Goal: Information Seeking & Learning: Check status

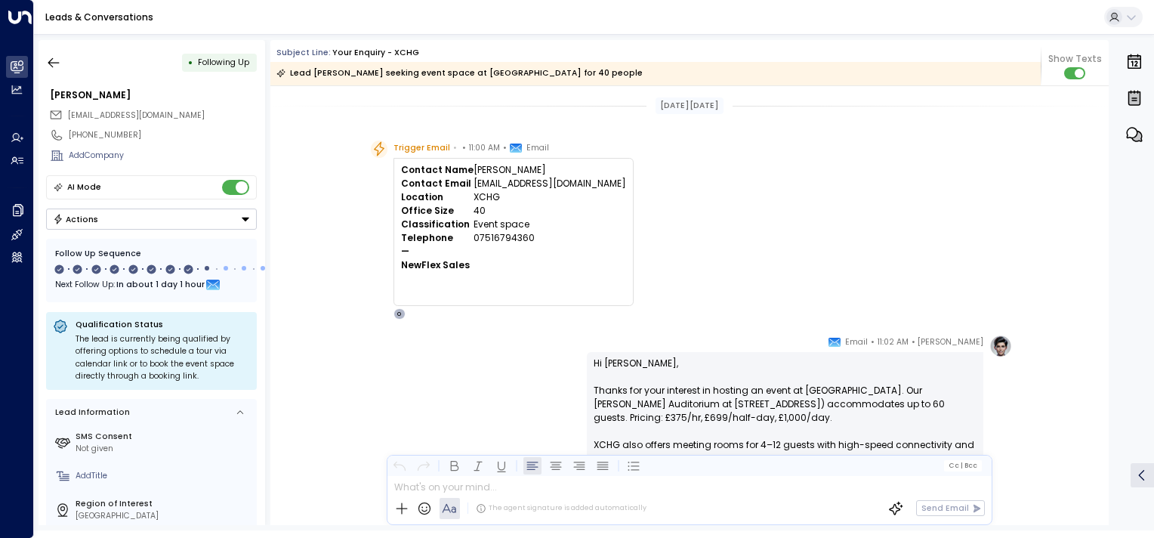
scroll to position [411, 0]
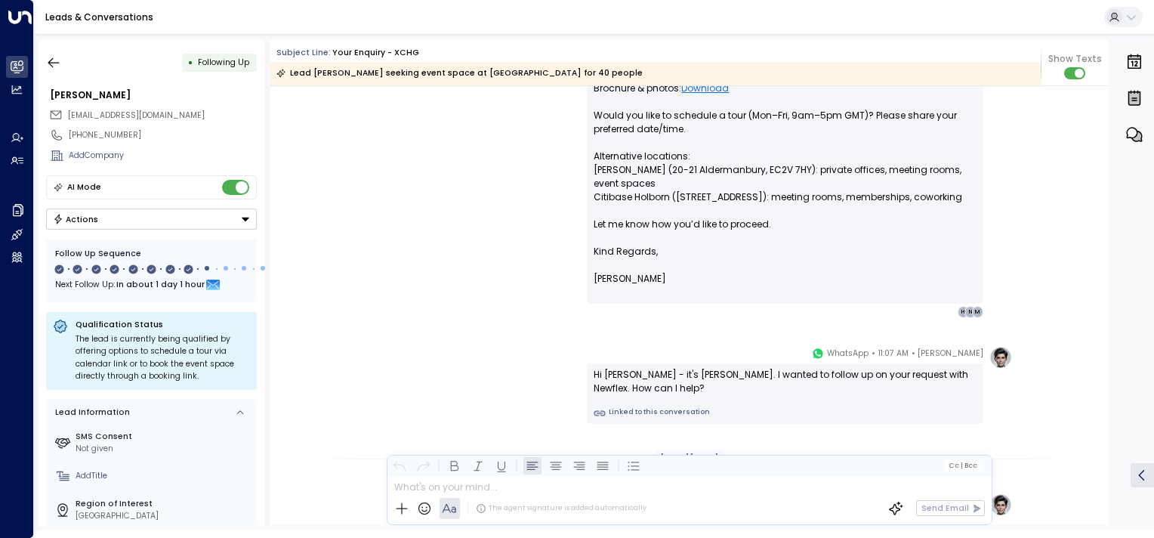
click at [79, 18] on link "Leads & Conversations" at bounding box center [99, 17] width 108 height 13
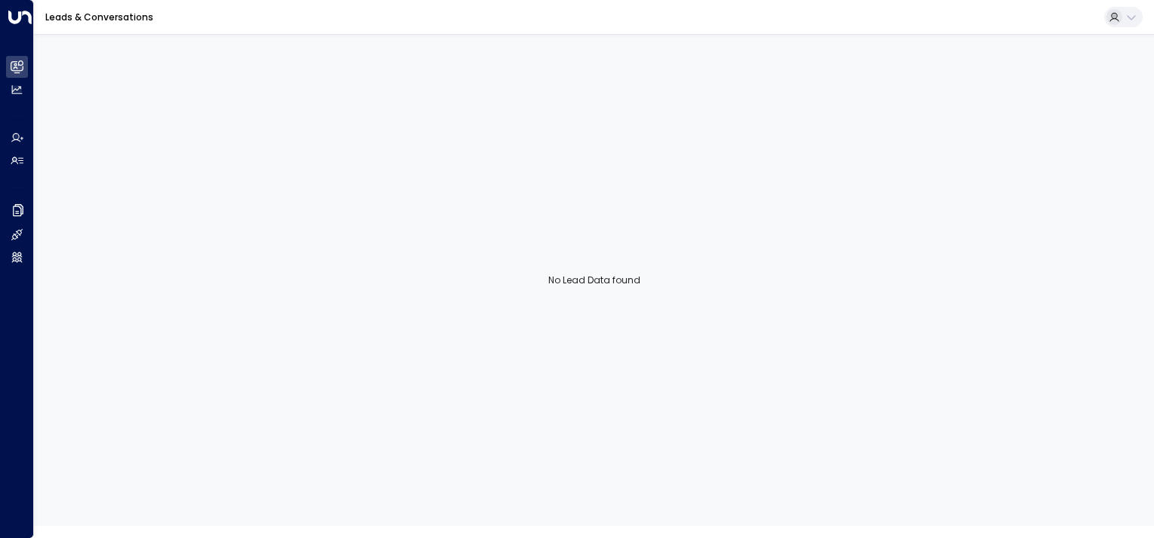
click at [79, 18] on link "Leads & Conversations" at bounding box center [99, 17] width 108 height 13
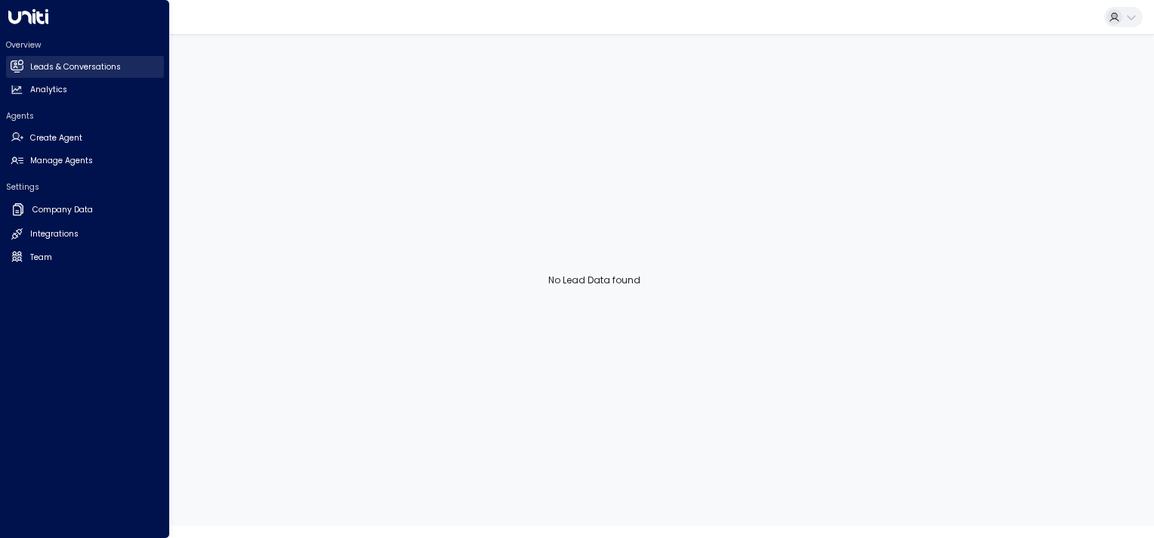
click at [16, 59] on link "Leads & Conversations Leads & Conversations" at bounding box center [85, 67] width 158 height 22
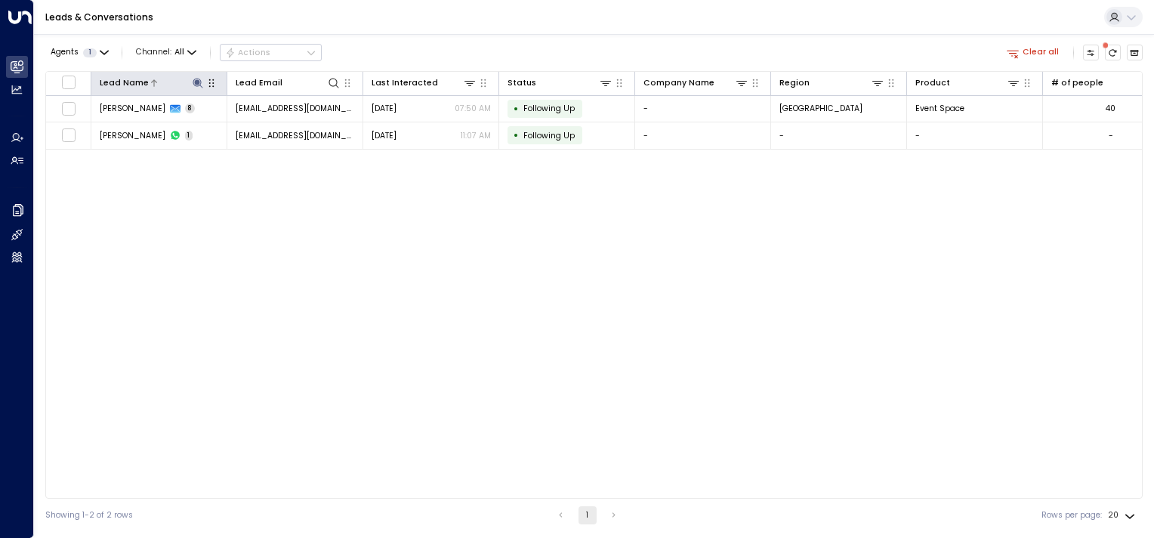
click at [199, 80] on icon at bounding box center [198, 83] width 12 height 12
click at [260, 127] on icon "button" at bounding box center [266, 125] width 12 height 12
click at [260, 127] on input "text" at bounding box center [197, 125] width 156 height 24
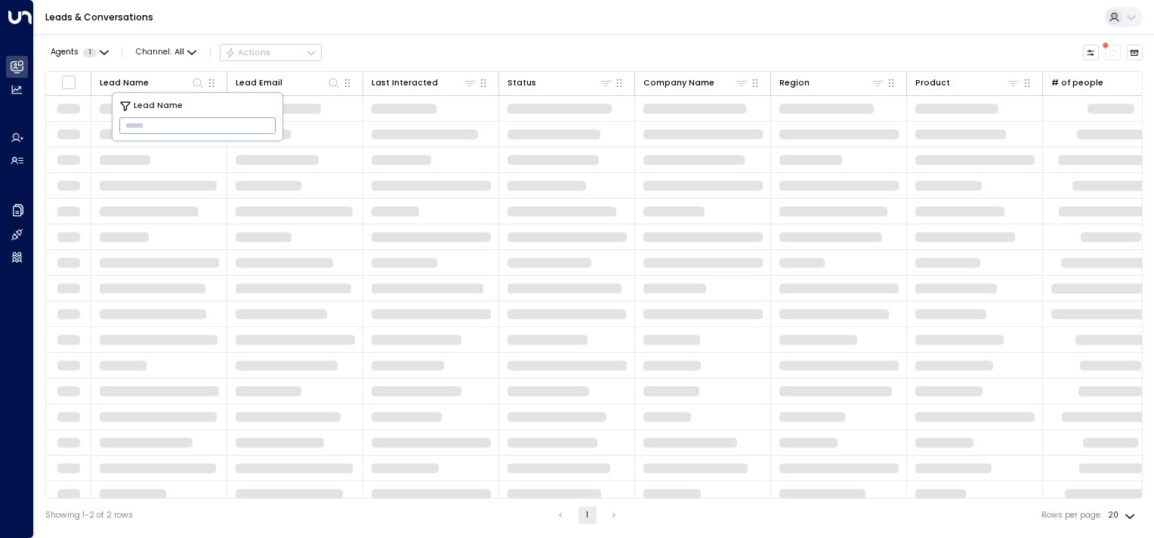
type input "**********"
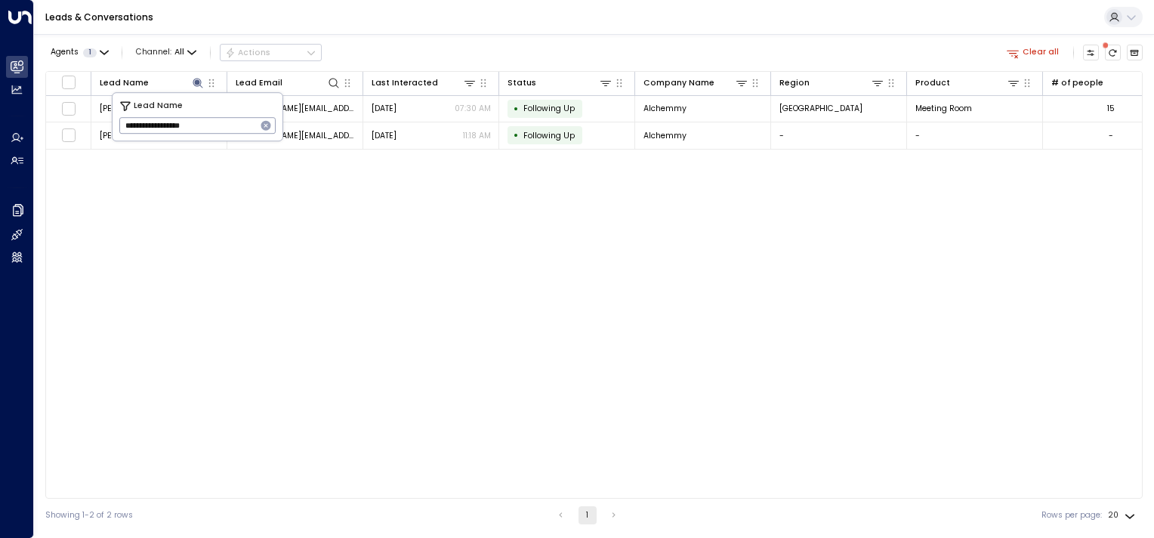
click at [329, 217] on div "Lead Name Lead Email Last Interacted Status Company Name Region Product # of pe…" at bounding box center [593, 284] width 1097 height 427
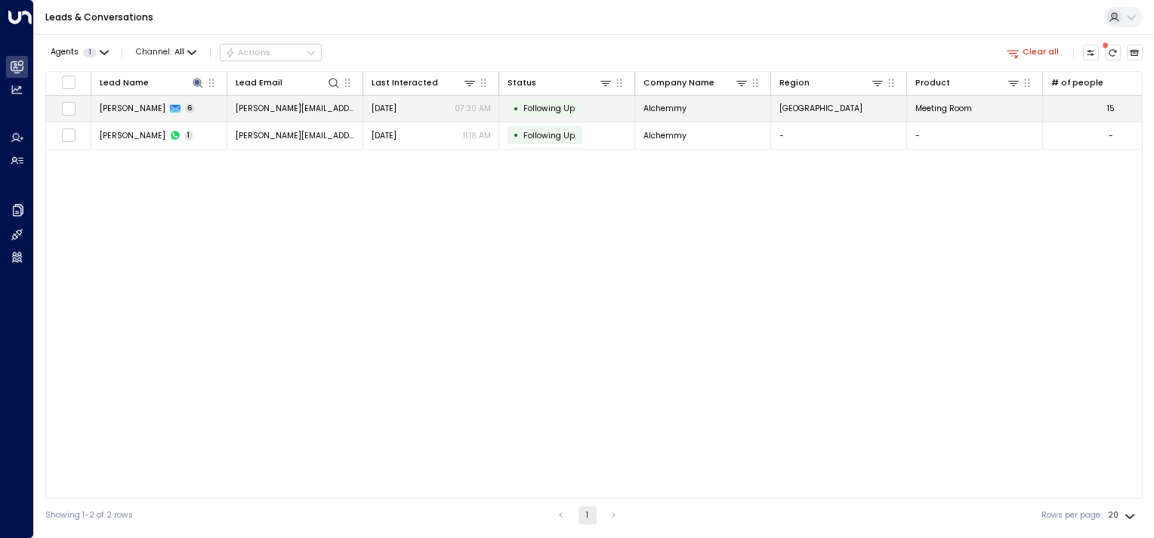
click at [599, 106] on td "• Following Up" at bounding box center [567, 109] width 136 height 26
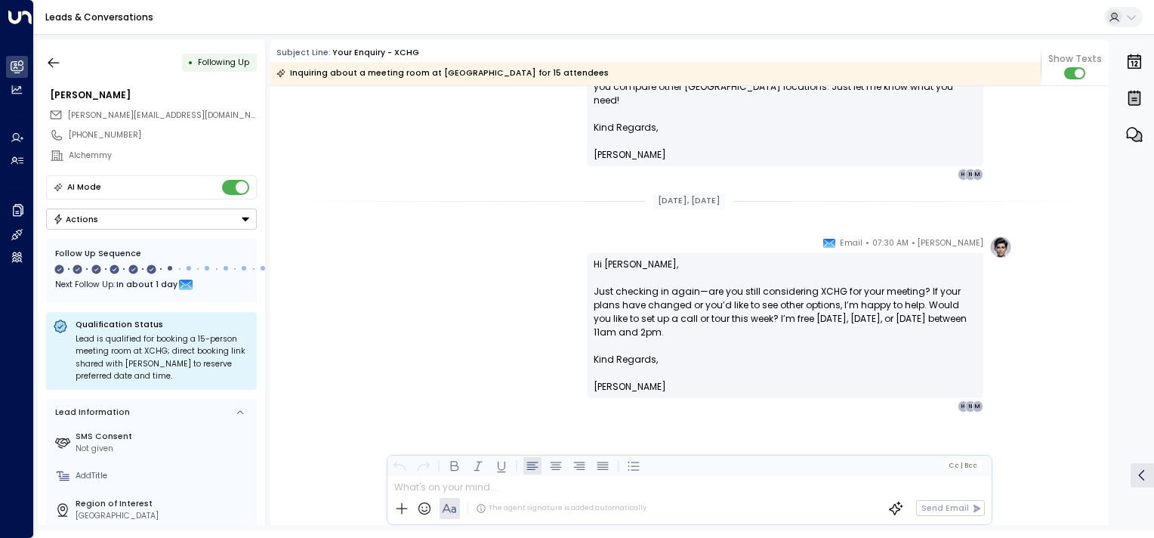
scroll to position [1676, 0]
click at [66, 67] on button "button" at bounding box center [53, 62] width 27 height 27
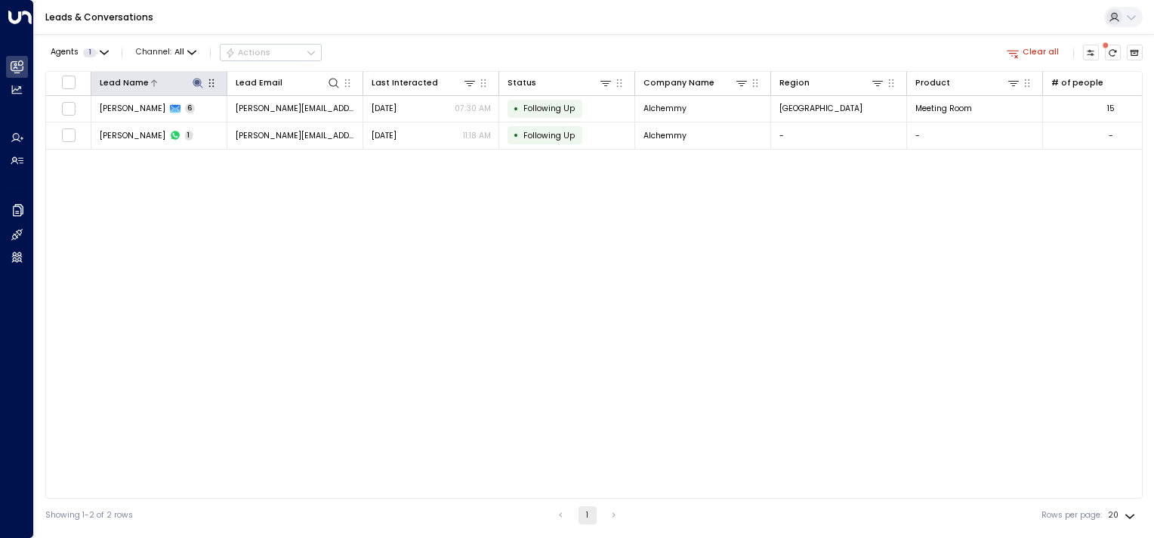
click at [193, 79] on icon at bounding box center [198, 83] width 12 height 12
click at [268, 127] on icon "button" at bounding box center [266, 126] width 10 height 10
click at [268, 127] on input "text" at bounding box center [197, 125] width 156 height 24
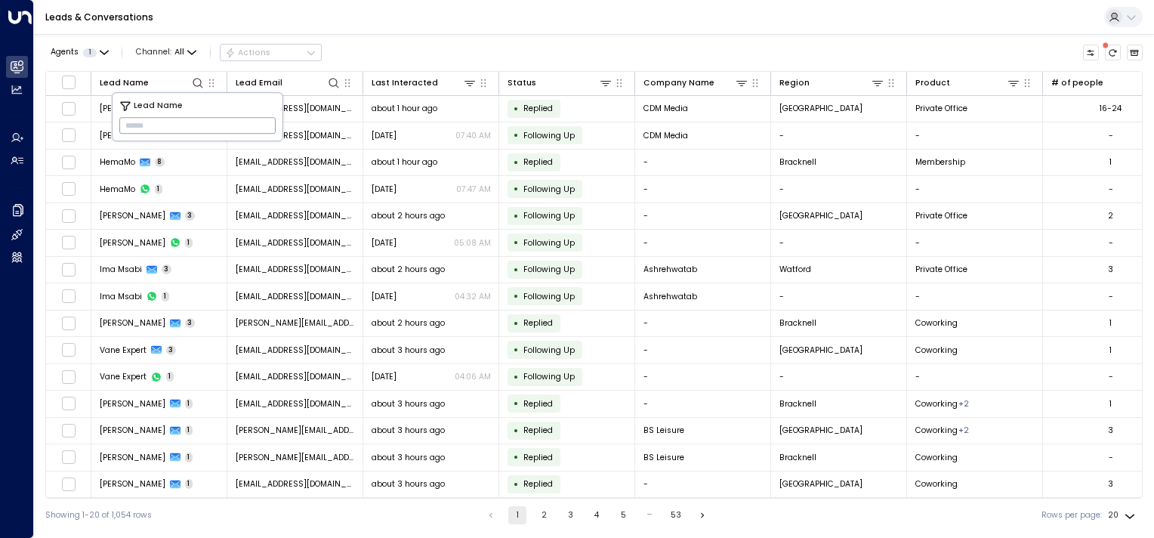
type input "**********"
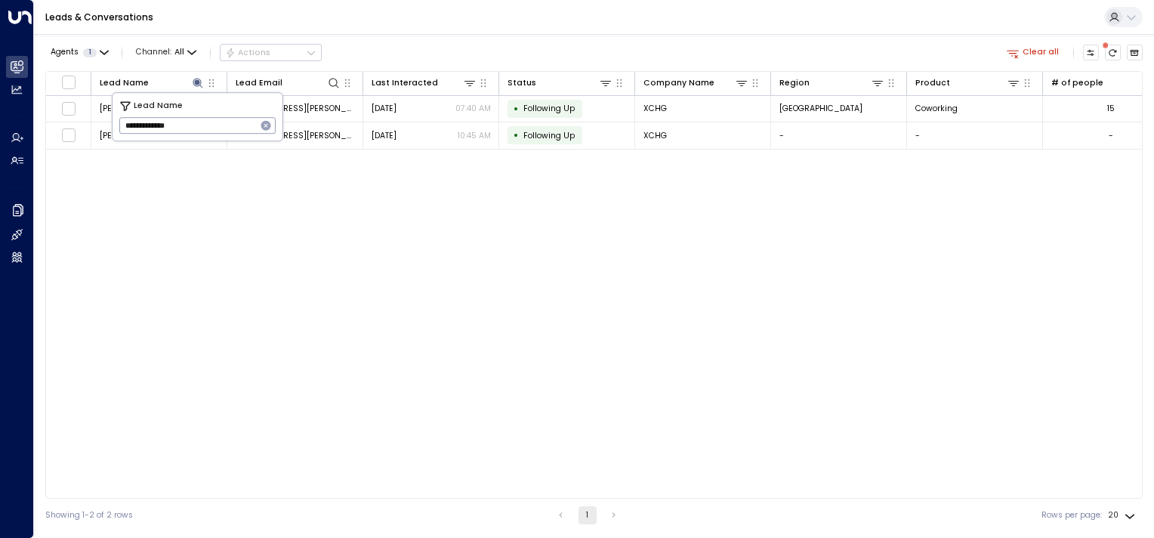
click at [439, 184] on div "Lead Name Lead Email Last Interacted Status Company Name Region Product # of pe…" at bounding box center [593, 284] width 1097 height 427
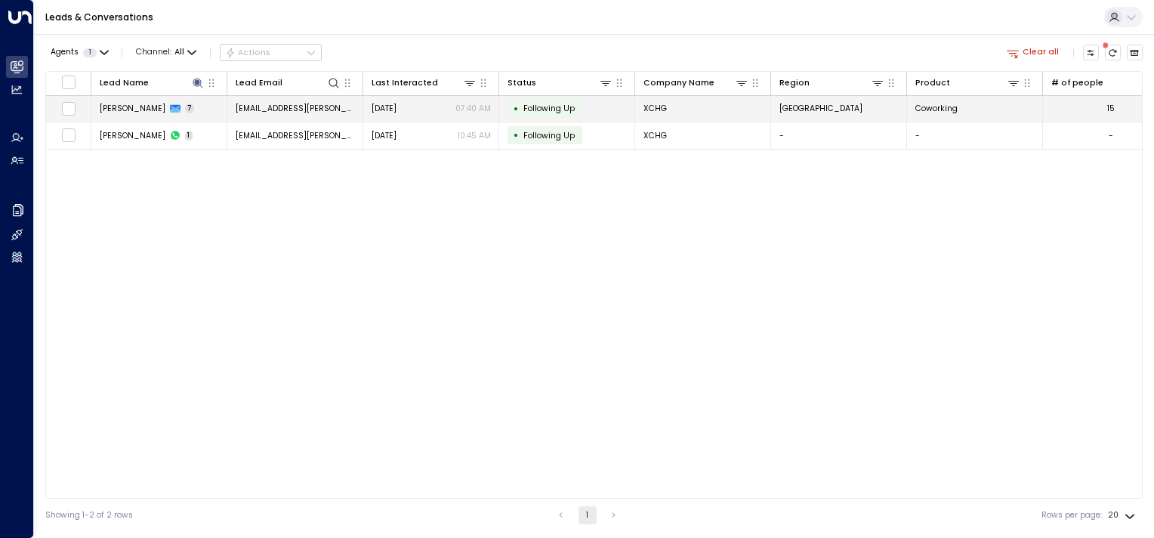
click at [202, 111] on td "[PERSON_NAME] 7" at bounding box center [159, 109] width 136 height 26
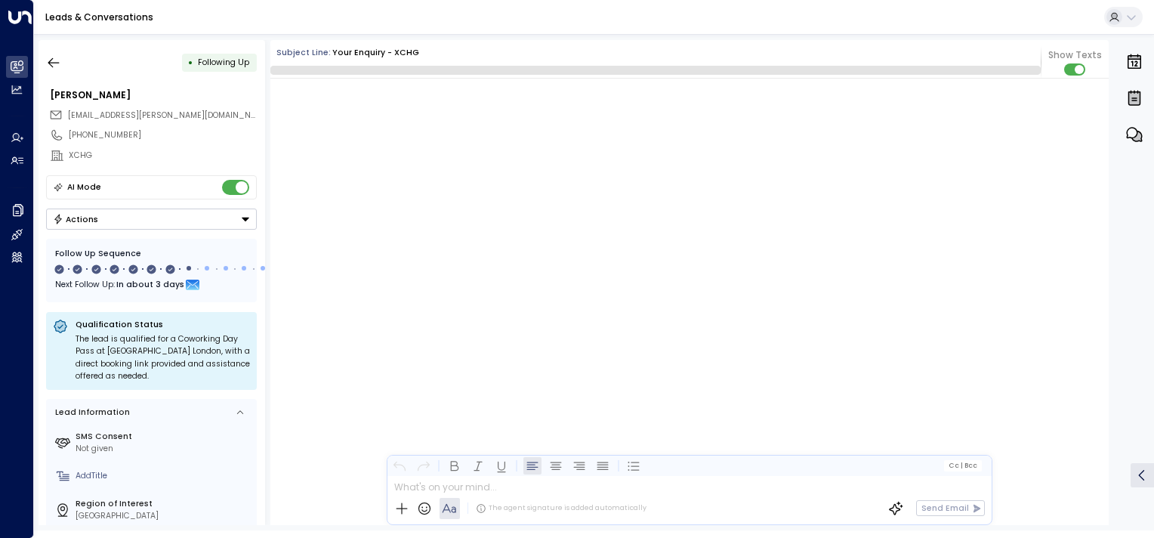
scroll to position [3591, 0]
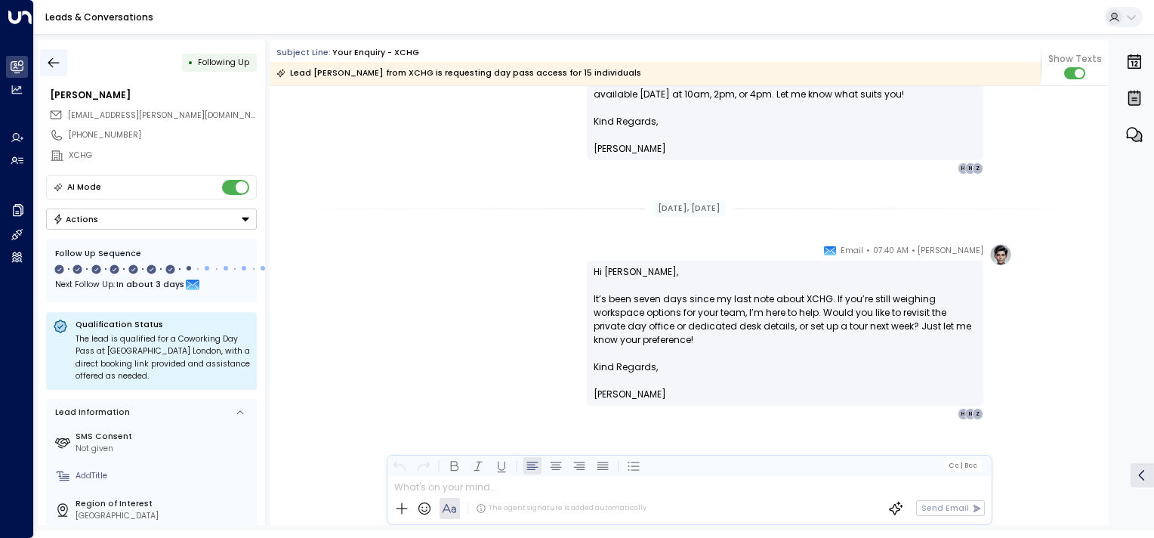
click at [56, 63] on icon "button" at bounding box center [53, 62] width 15 height 15
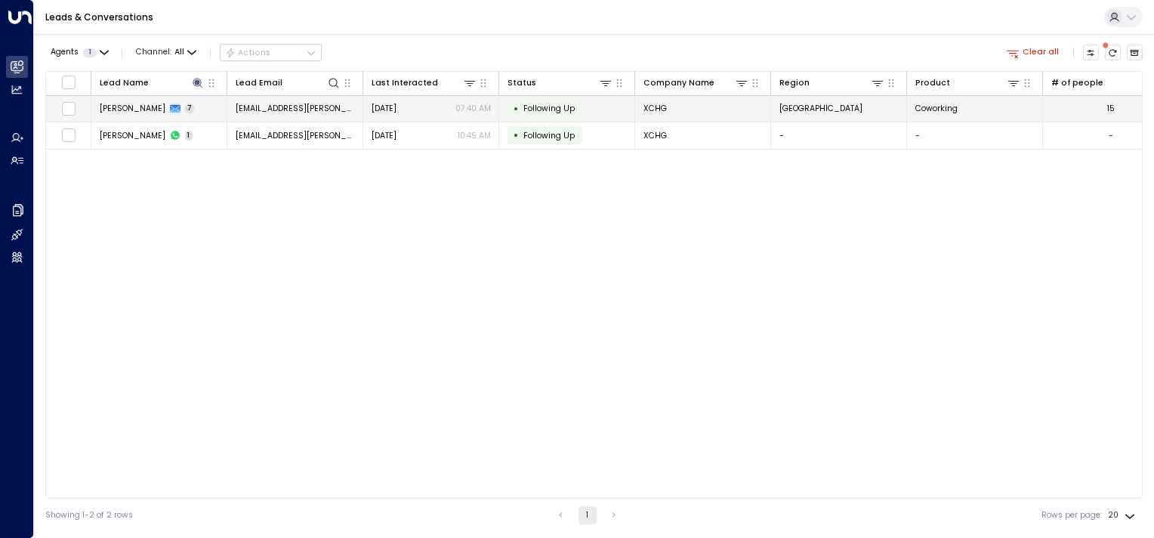
click at [198, 109] on td "[PERSON_NAME] 7" at bounding box center [159, 109] width 136 height 26
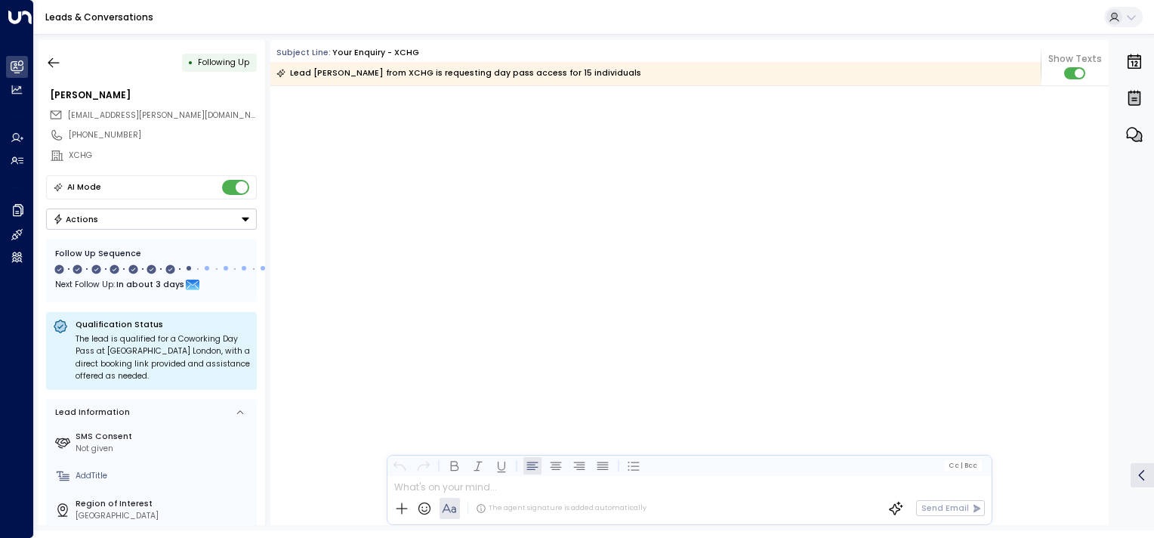
scroll to position [4218, 0]
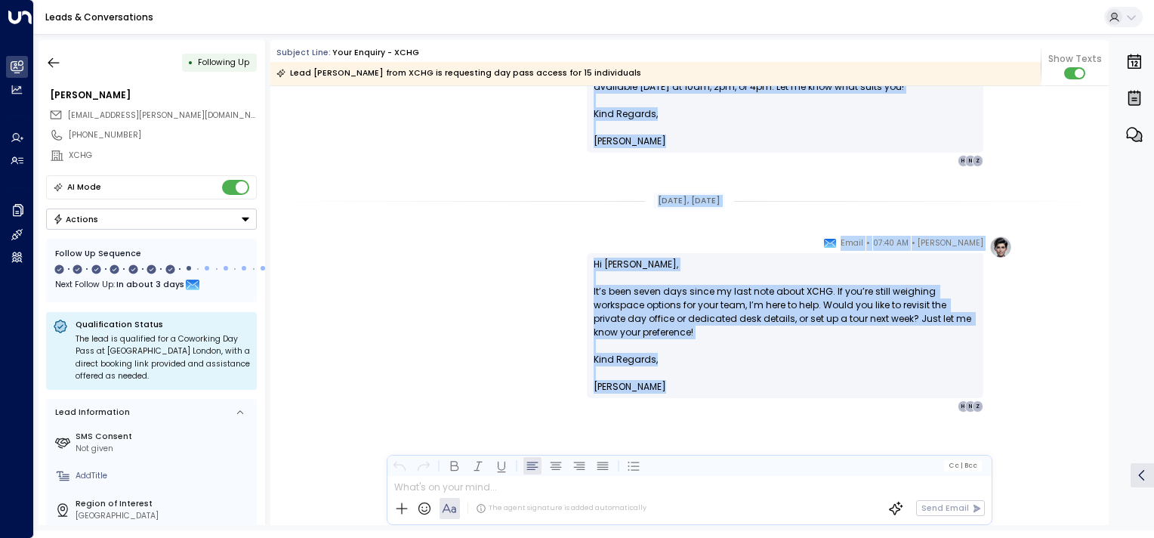
drag, startPoint x: 1103, startPoint y: 513, endPoint x: 1105, endPoint y: 490, distance: 22.8
click at [1105, 490] on div "[DATE][DATE] [PERSON_NAME] • 07:40 AM • Email Hi [PERSON_NAME], It’s now been o…" at bounding box center [689, 305] width 838 height 439
click at [1080, 492] on div "[PERSON_NAME] • 07:40 AM • Email Hi [PERSON_NAME], It’s been seven days since m…" at bounding box center [689, 381] width 838 height 290
click at [1086, 489] on div "[PERSON_NAME] • 07:40 AM • Email Hi [PERSON_NAME], It’s been seven days since m…" at bounding box center [689, 381] width 838 height 290
drag, startPoint x: 1104, startPoint y: 495, endPoint x: 1106, endPoint y: 458, distance: 36.3
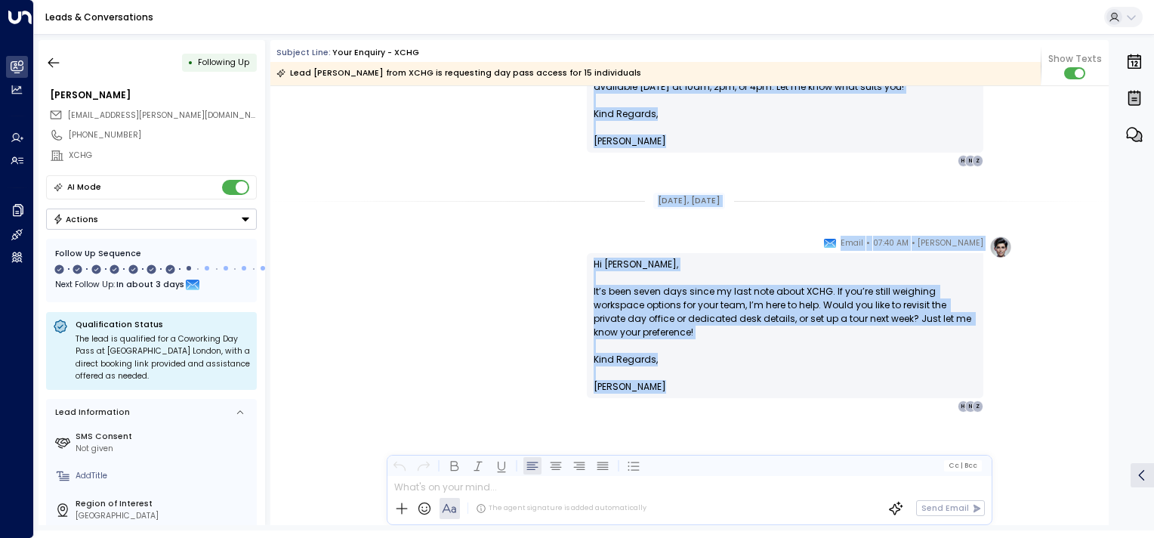
click at [1106, 458] on div "[DATE][DATE] [PERSON_NAME] • 07:40 AM • Email Hi [PERSON_NAME], It’s now been o…" at bounding box center [689, 305] width 838 height 439
drag, startPoint x: 1106, startPoint y: 458, endPoint x: 1039, endPoint y: 393, distance: 94.0
click at [1039, 393] on div "[PERSON_NAME] • 07:40 AM • Email Hi [PERSON_NAME], It’s been seven days since m…" at bounding box center [689, 381] width 838 height 290
click at [1047, 416] on div "[PERSON_NAME] • 07:40 AM • Email Hi [PERSON_NAME], It’s been seven days since m…" at bounding box center [689, 381] width 838 height 290
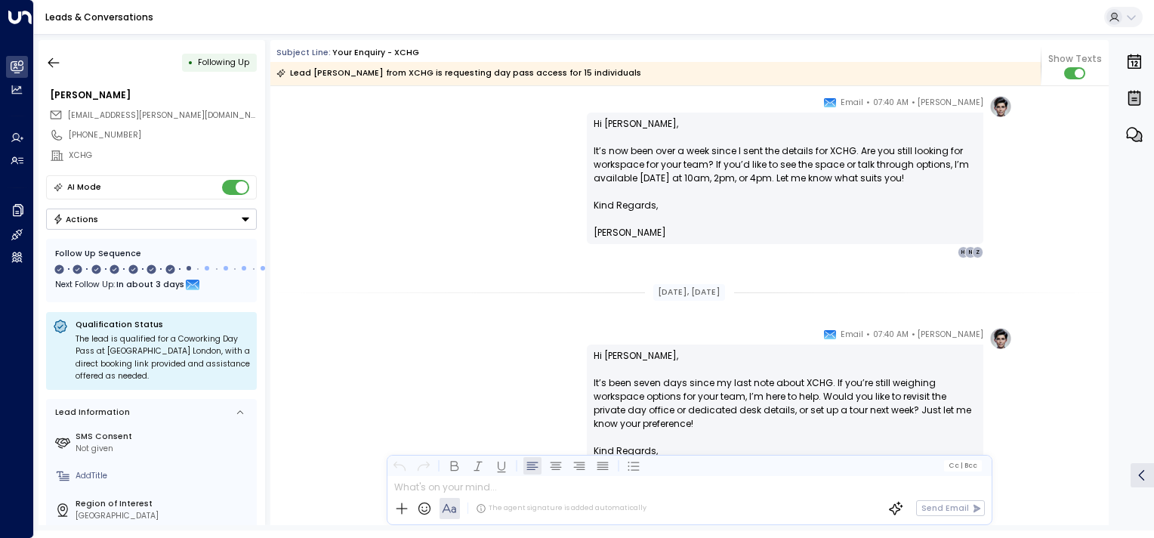
scroll to position [1927, 0]
drag, startPoint x: 1108, startPoint y: 439, endPoint x: 1104, endPoint y: 503, distance: 63.6
click at [1104, 503] on div "• Following Up [PERSON_NAME] [EMAIL_ADDRESS][PERSON_NAME][DOMAIN_NAME] [PHONE_N…" at bounding box center [596, 282] width 1115 height 485
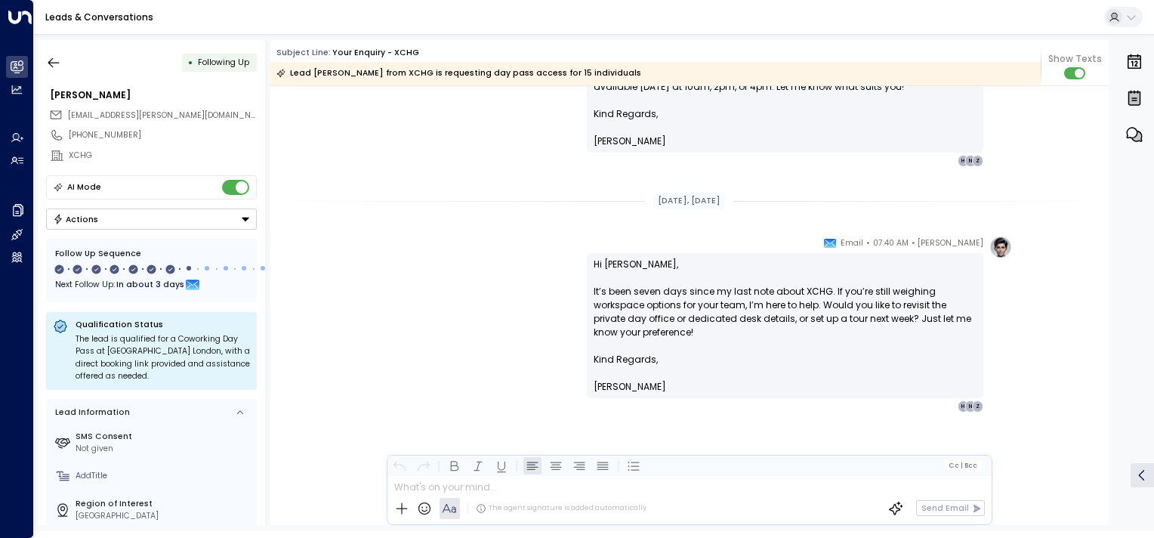
click at [56, 17] on link "Leads & Conversations" at bounding box center [99, 17] width 108 height 13
